Goal: Navigation & Orientation: Go to known website

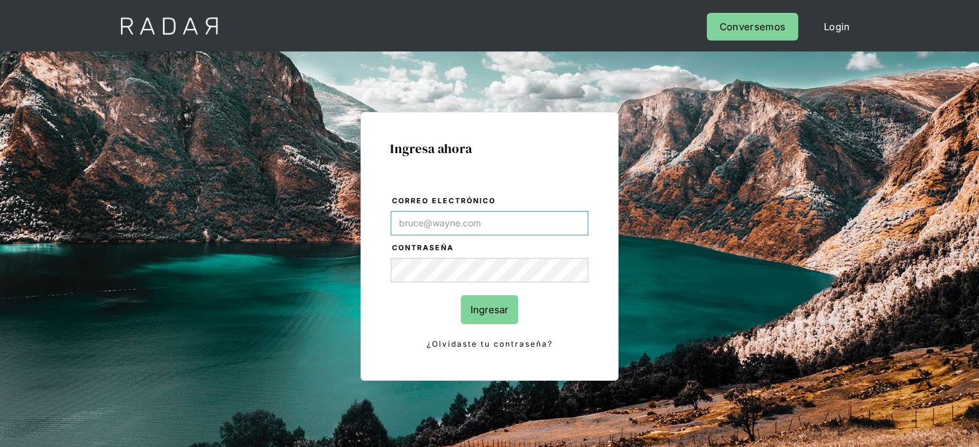
click at [445, 223] on input "Correo electrónico" at bounding box center [490, 223] width 198 height 24
type input "[PERSON_NAME][EMAIL_ADDRESS][PERSON_NAME][DOMAIN_NAME]"
